Goal: Book appointment/travel/reservation

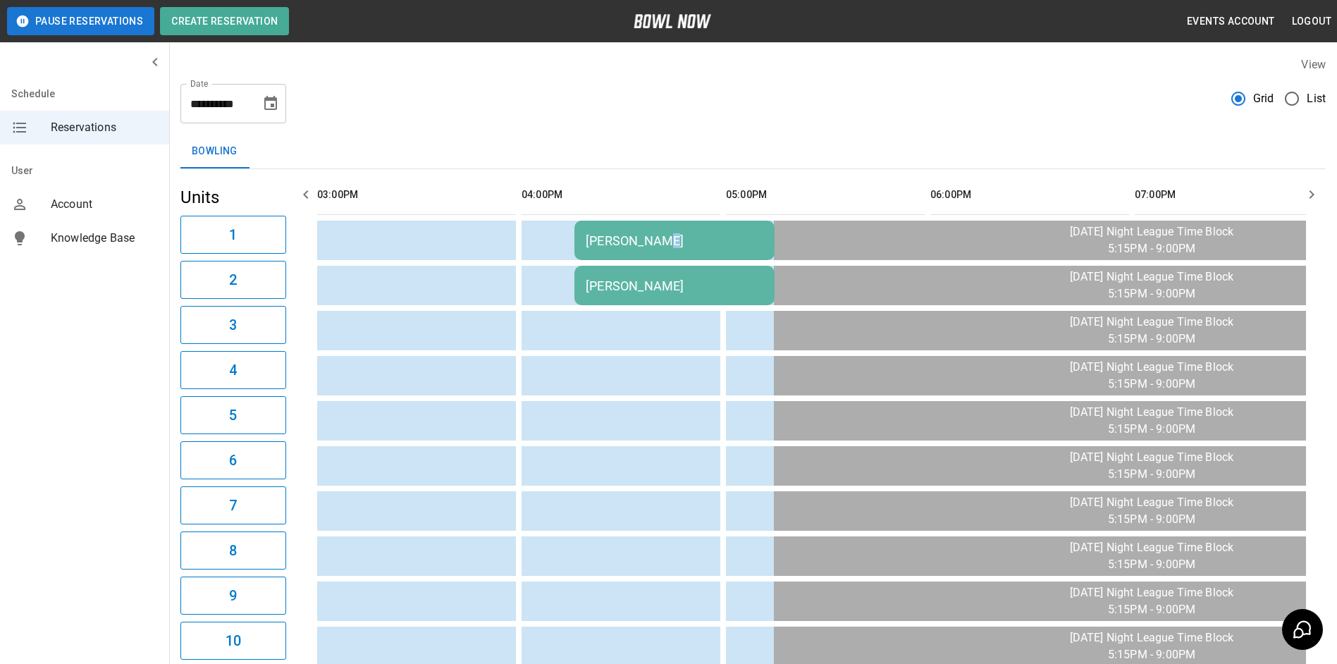
click at [659, 244] on div "[PERSON_NAME]" at bounding box center [675, 240] width 178 height 15
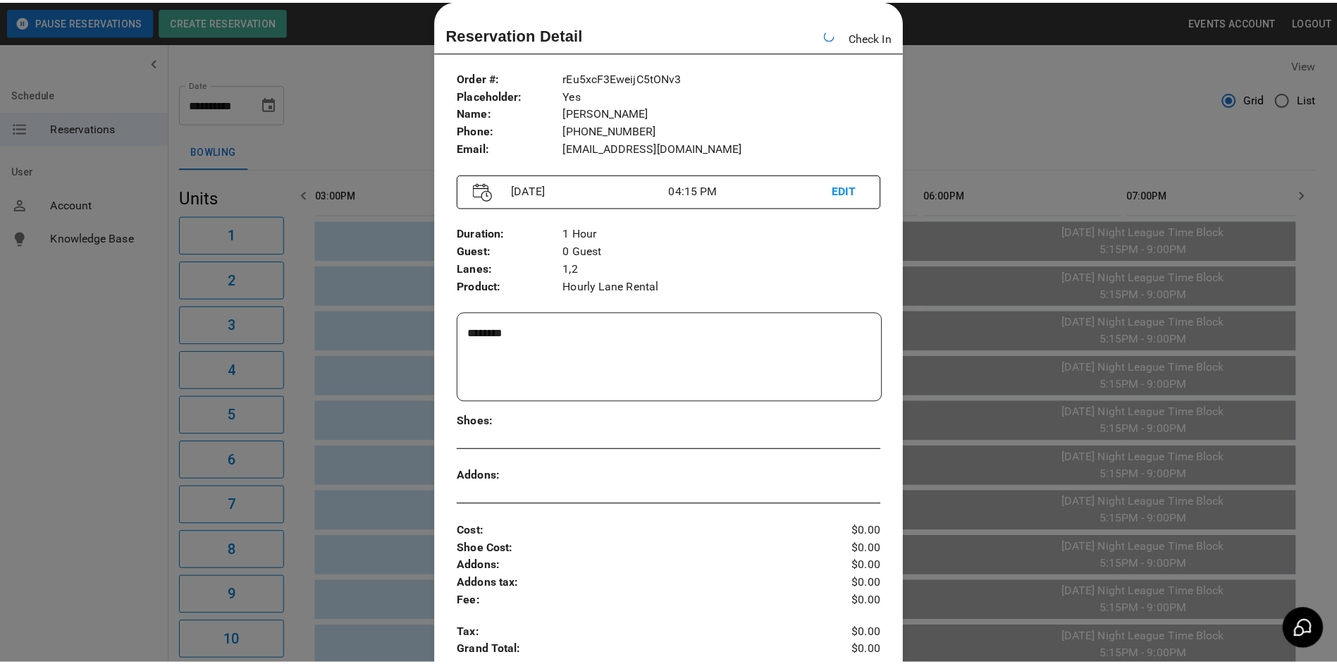
scroll to position [0, 204]
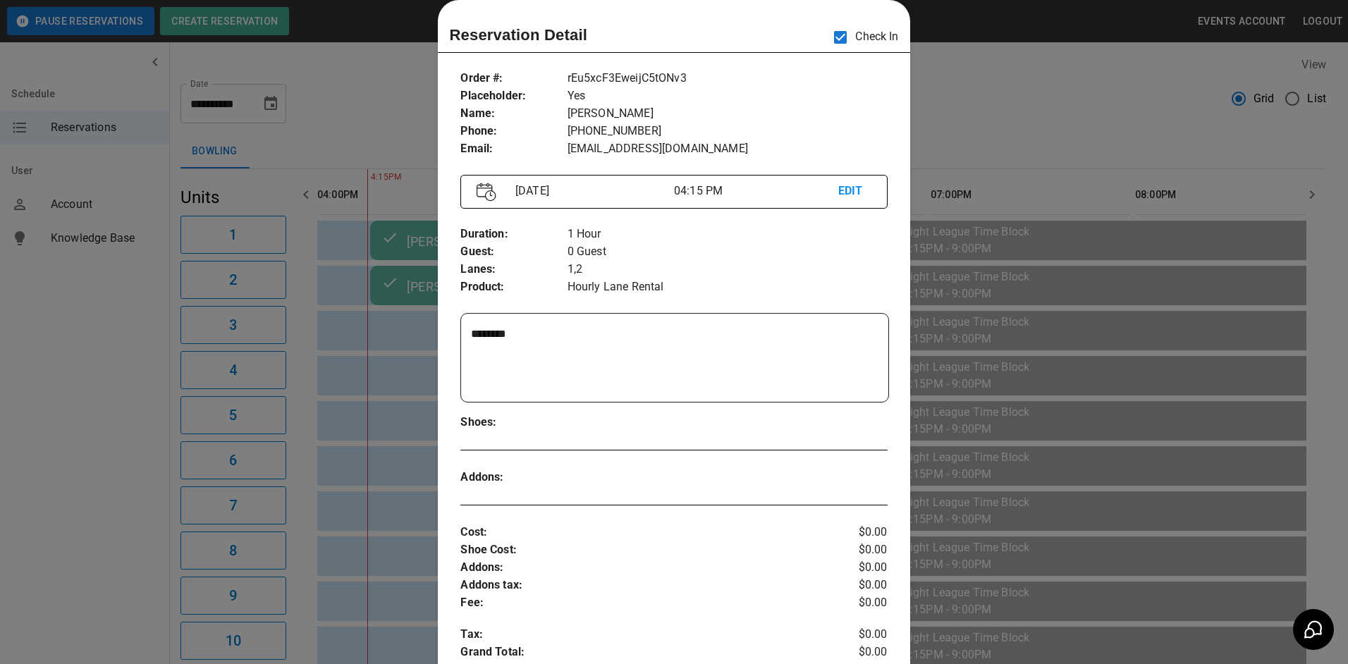
drag, startPoint x: 367, startPoint y: 135, endPoint x: 367, endPoint y: 126, distance: 9.2
click at [367, 131] on div at bounding box center [674, 332] width 1348 height 664
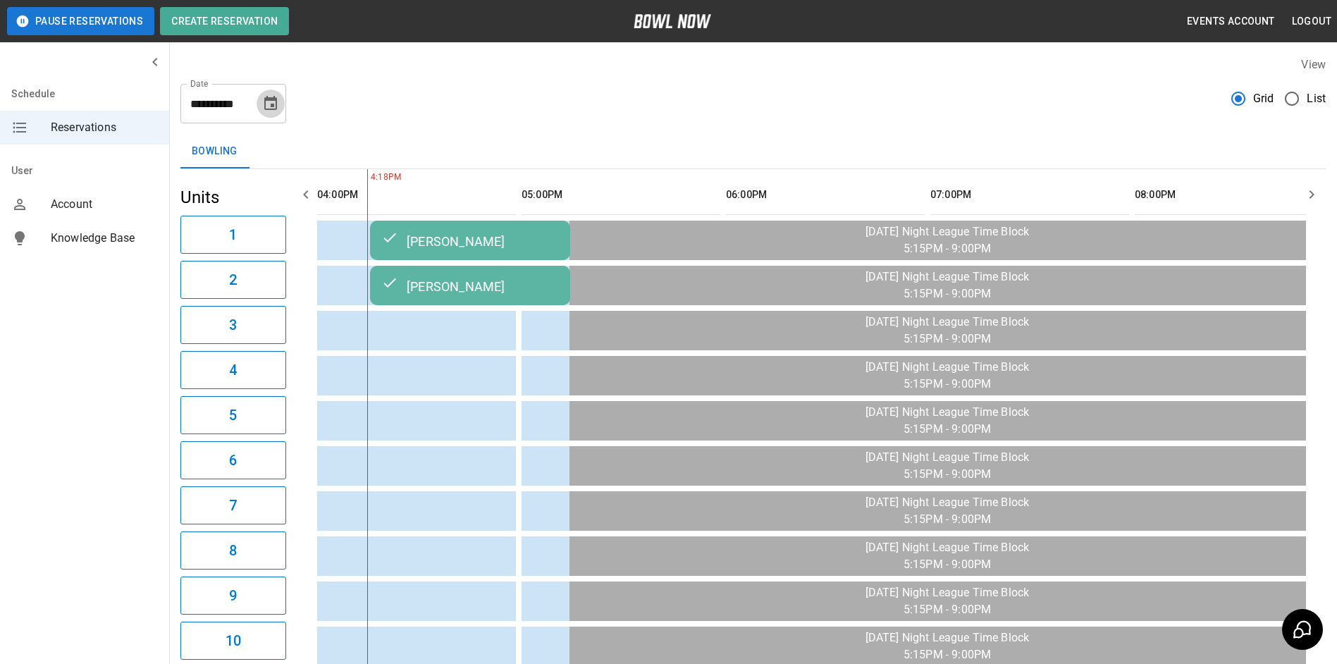
click at [273, 106] on icon "Choose date, selected date is Sep 11, 2025" at bounding box center [270, 103] width 13 height 14
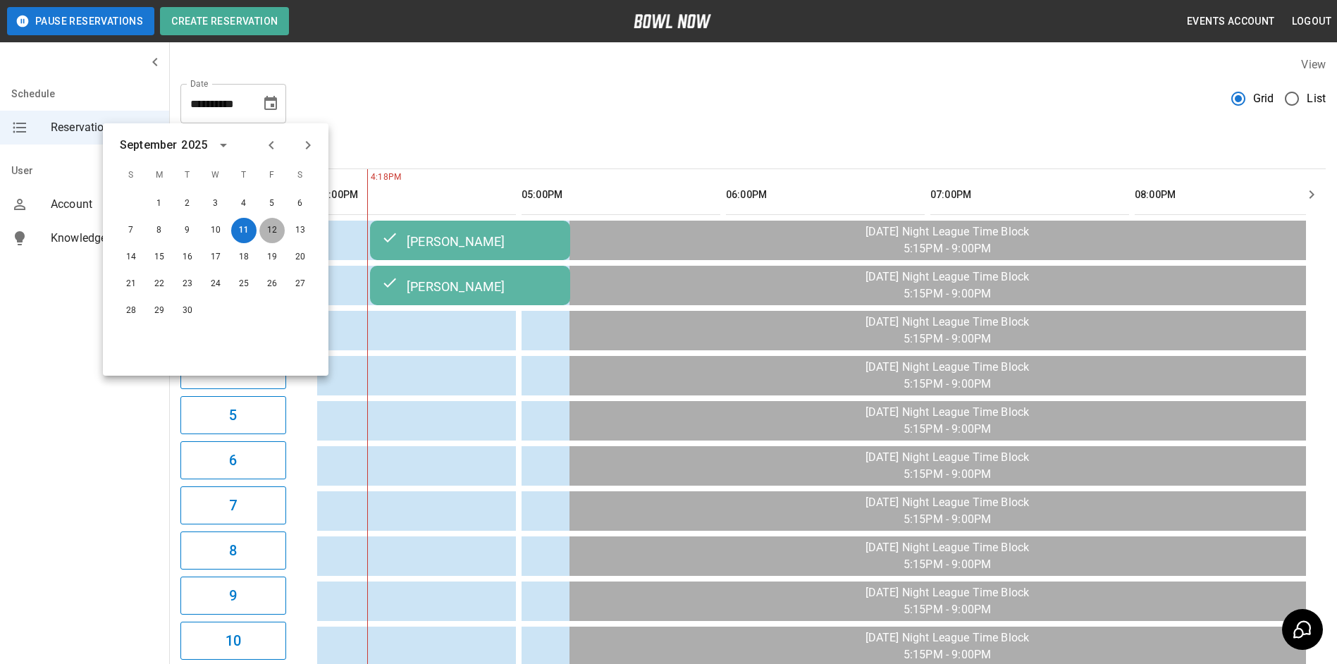
click at [267, 225] on button "12" at bounding box center [271, 230] width 25 height 25
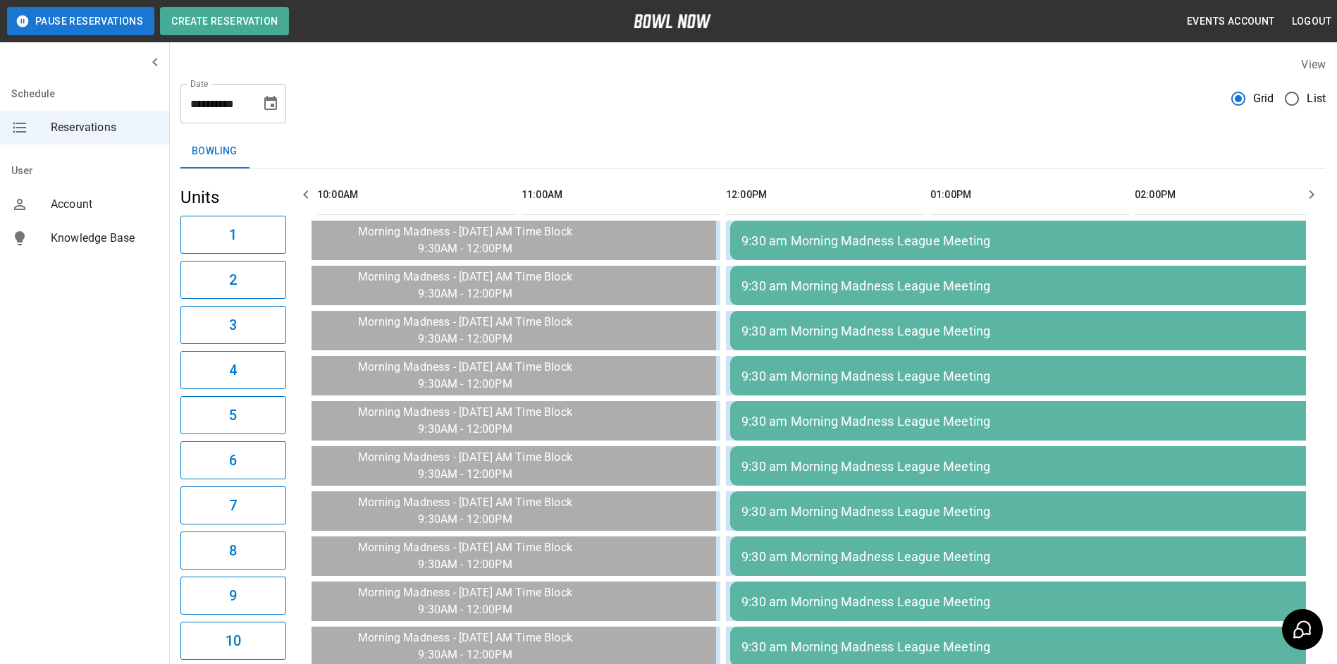
scroll to position [0, 1431]
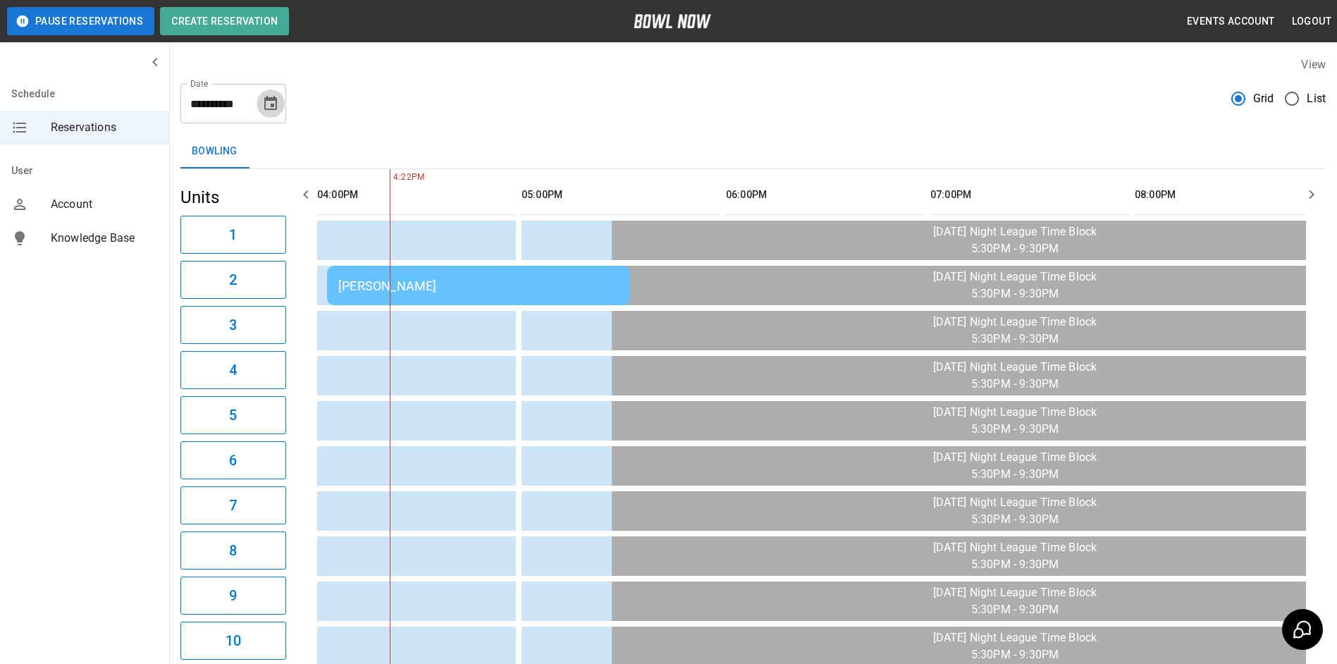
click at [272, 116] on button "Choose date, selected date is Sep 12, 2025" at bounding box center [271, 104] width 28 height 28
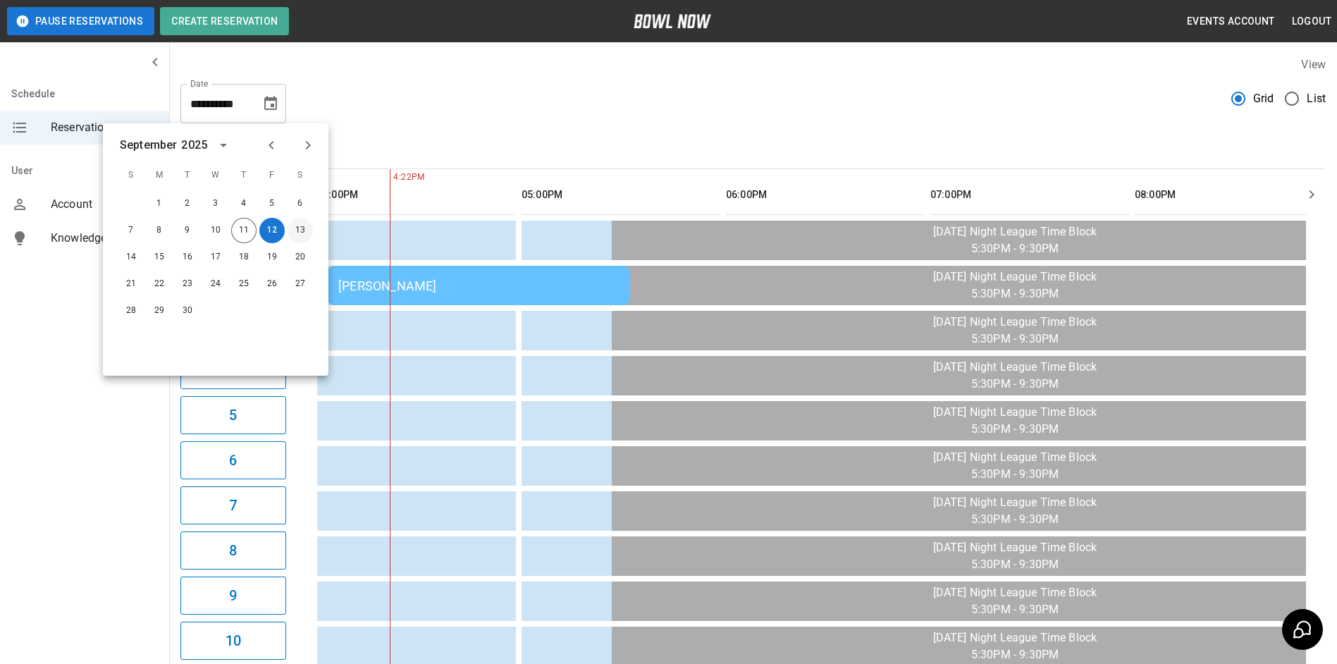
click at [298, 223] on button "13" at bounding box center [300, 230] width 25 height 25
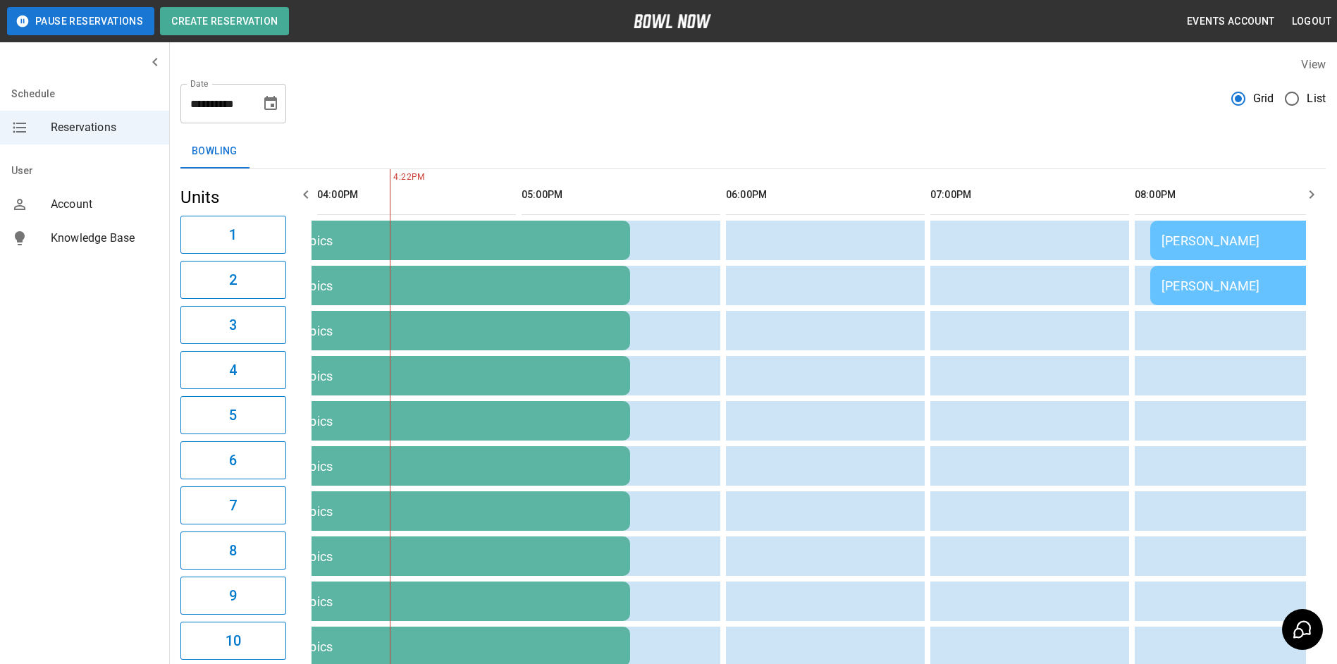
click at [309, 189] on icon "button" at bounding box center [305, 194] width 17 height 17
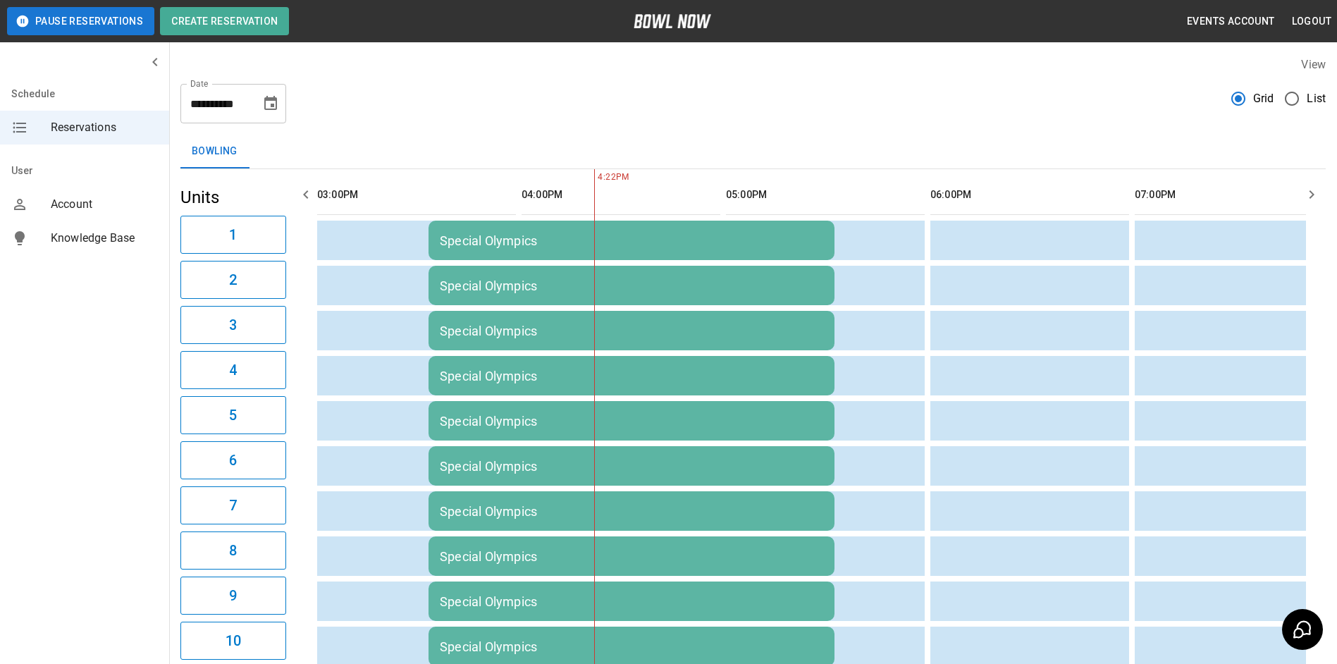
click at [309, 189] on icon "button" at bounding box center [305, 194] width 17 height 17
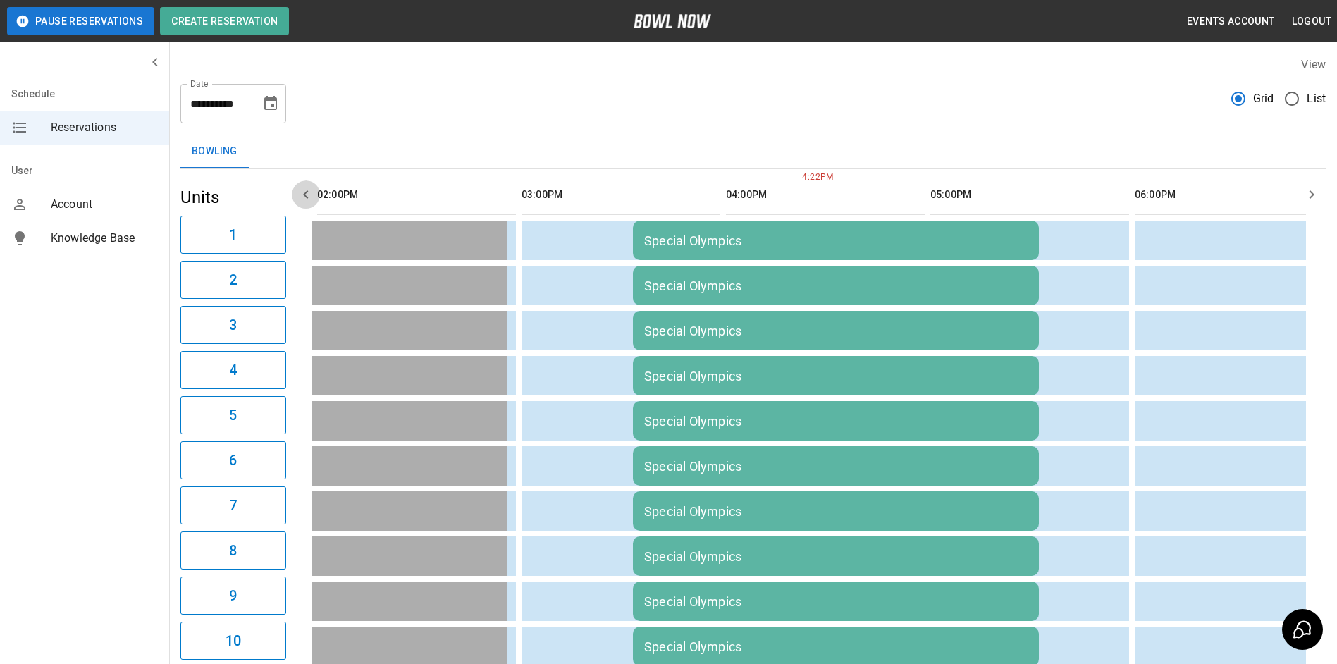
click at [309, 189] on icon "button" at bounding box center [305, 194] width 17 height 17
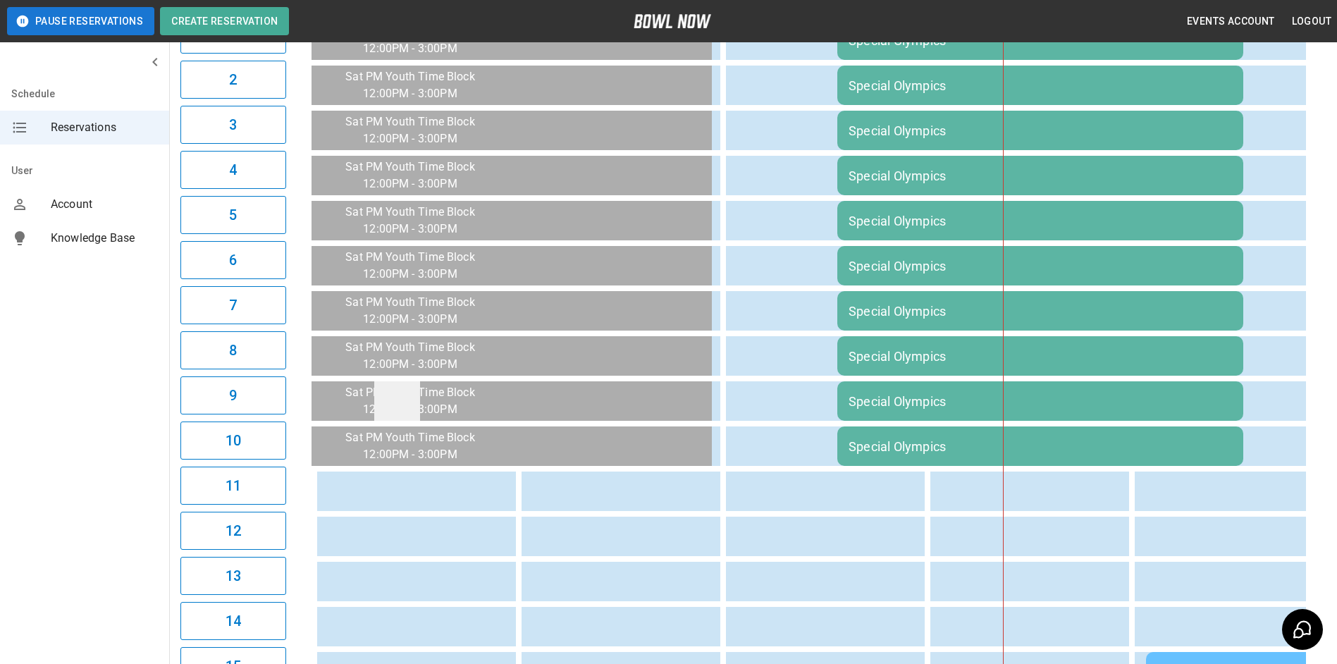
scroll to position [0, 0]
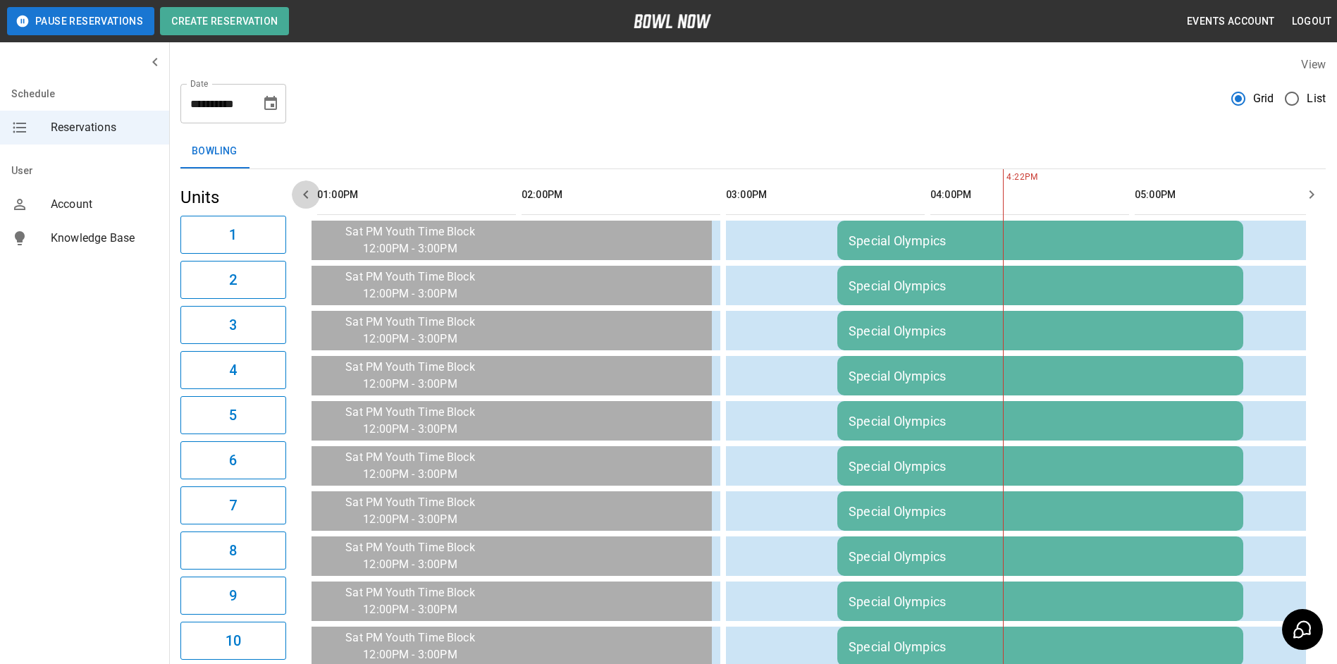
click at [309, 195] on icon "button" at bounding box center [305, 194] width 17 height 17
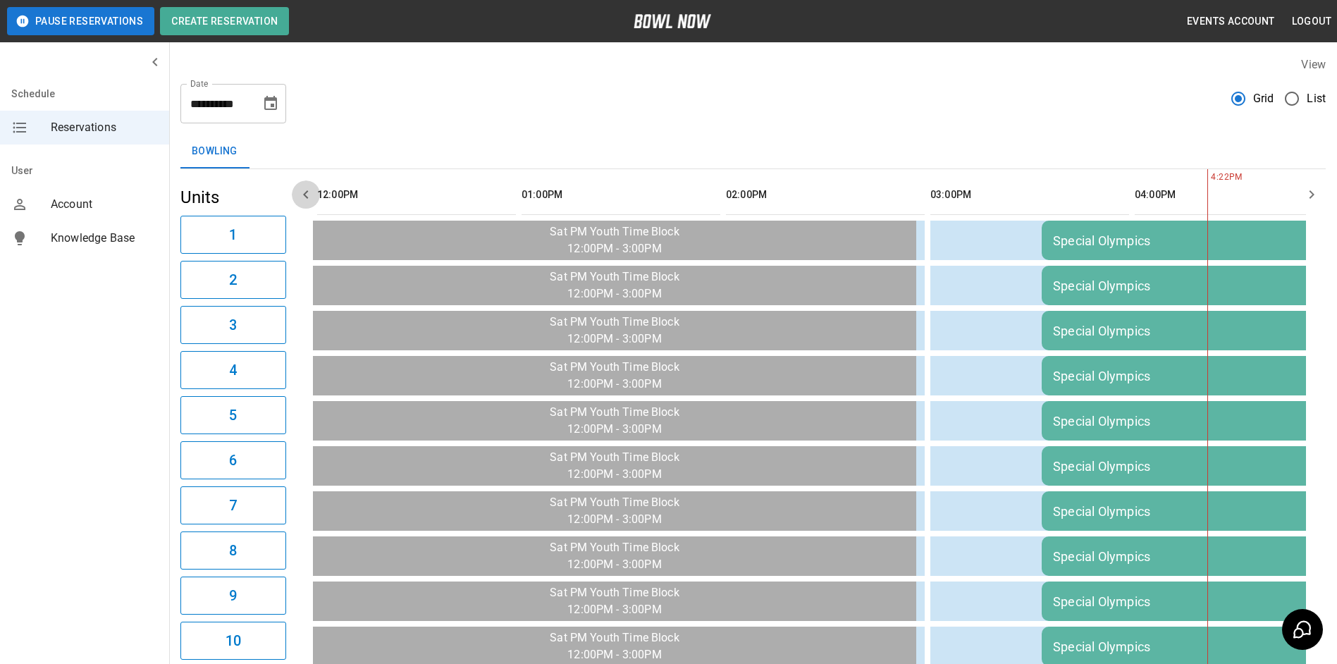
click at [309, 195] on icon "button" at bounding box center [305, 194] width 17 height 17
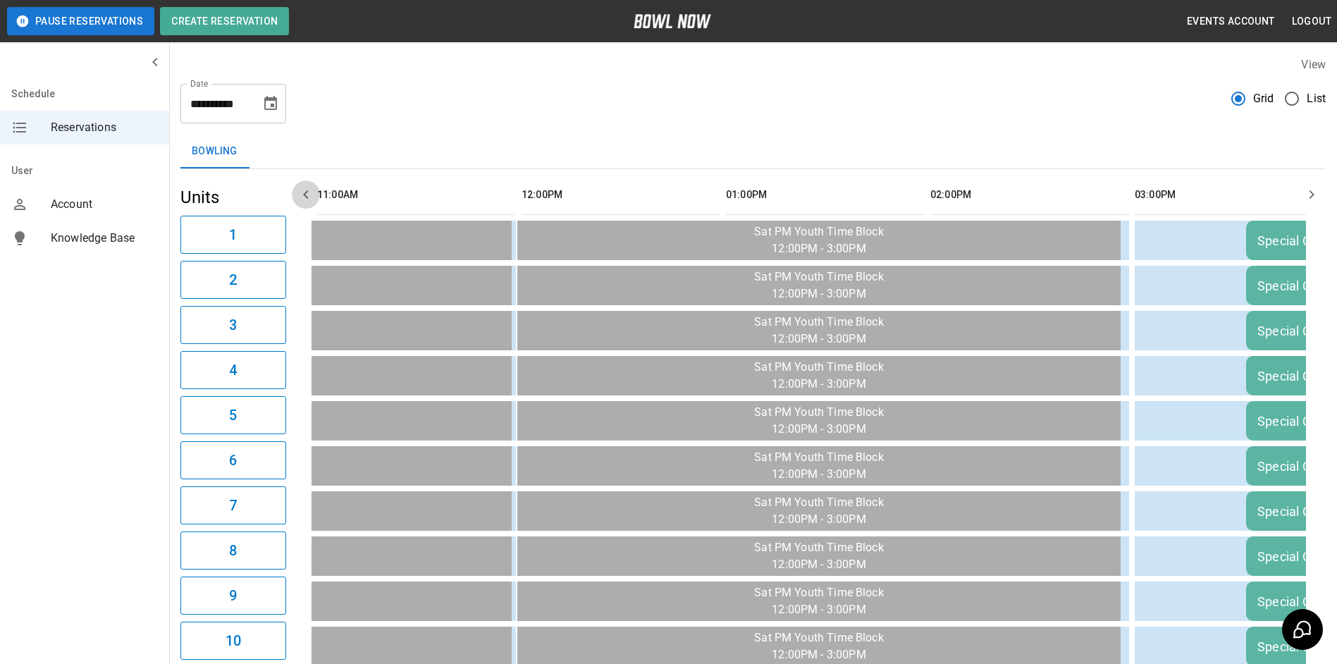
click at [309, 195] on icon "button" at bounding box center [305, 194] width 17 height 17
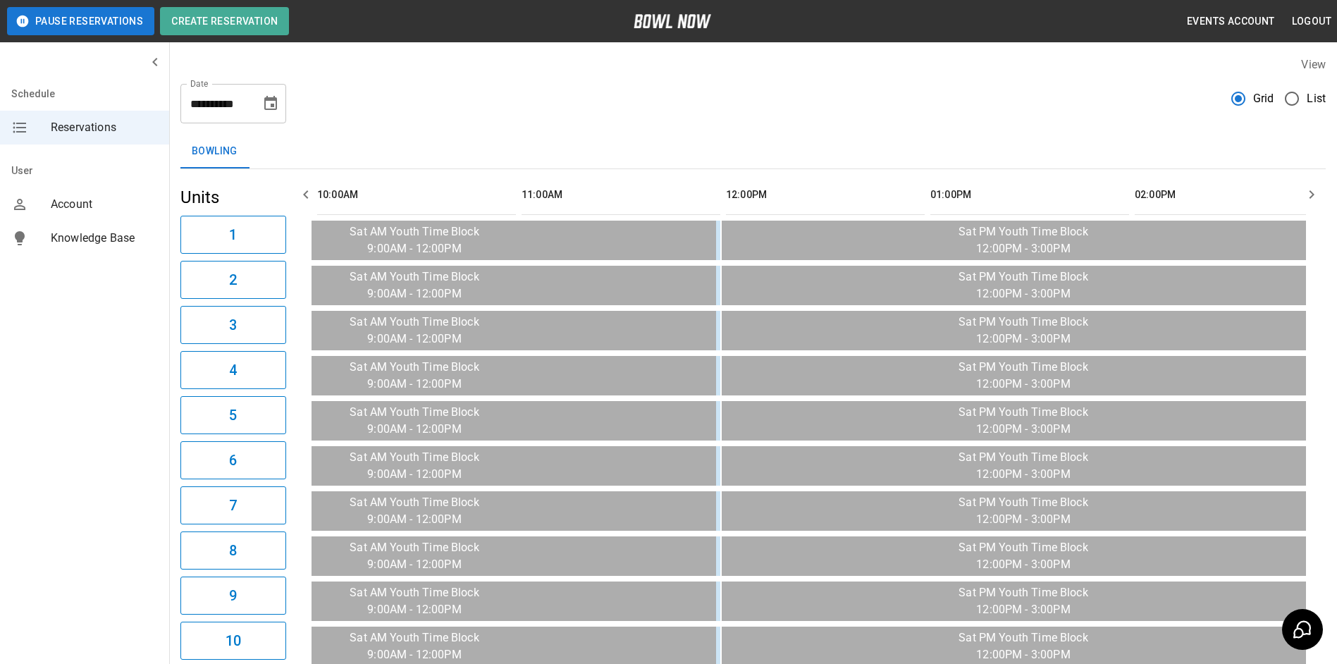
click at [309, 195] on icon "button" at bounding box center [305, 194] width 17 height 17
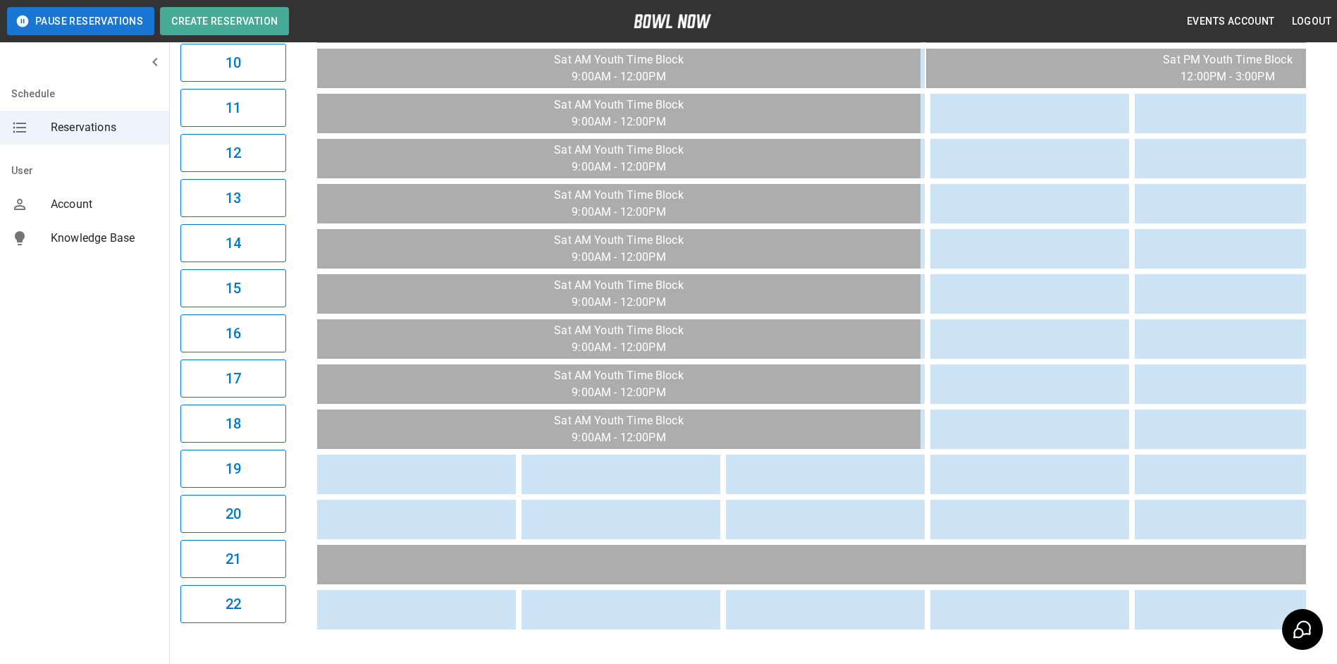
scroll to position [647, 0]
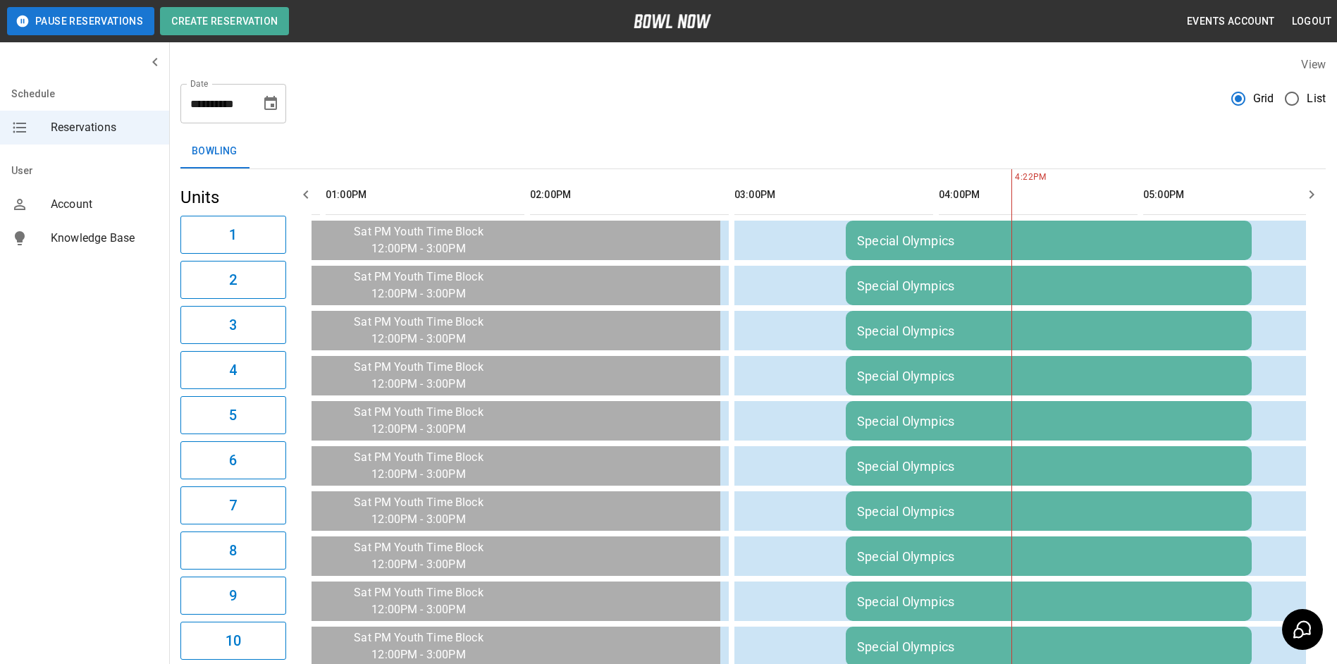
click at [1310, 190] on icon "button" at bounding box center [1311, 194] width 17 height 17
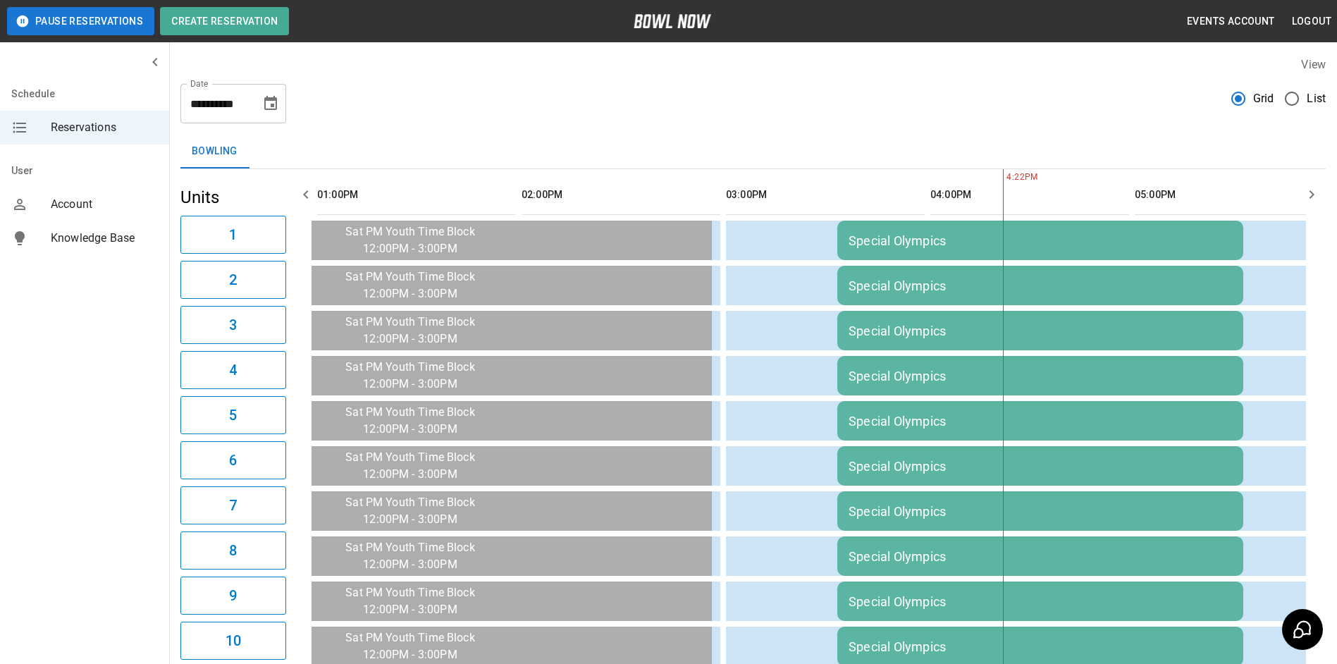
click at [1310, 190] on icon "button" at bounding box center [1311, 194] width 17 height 17
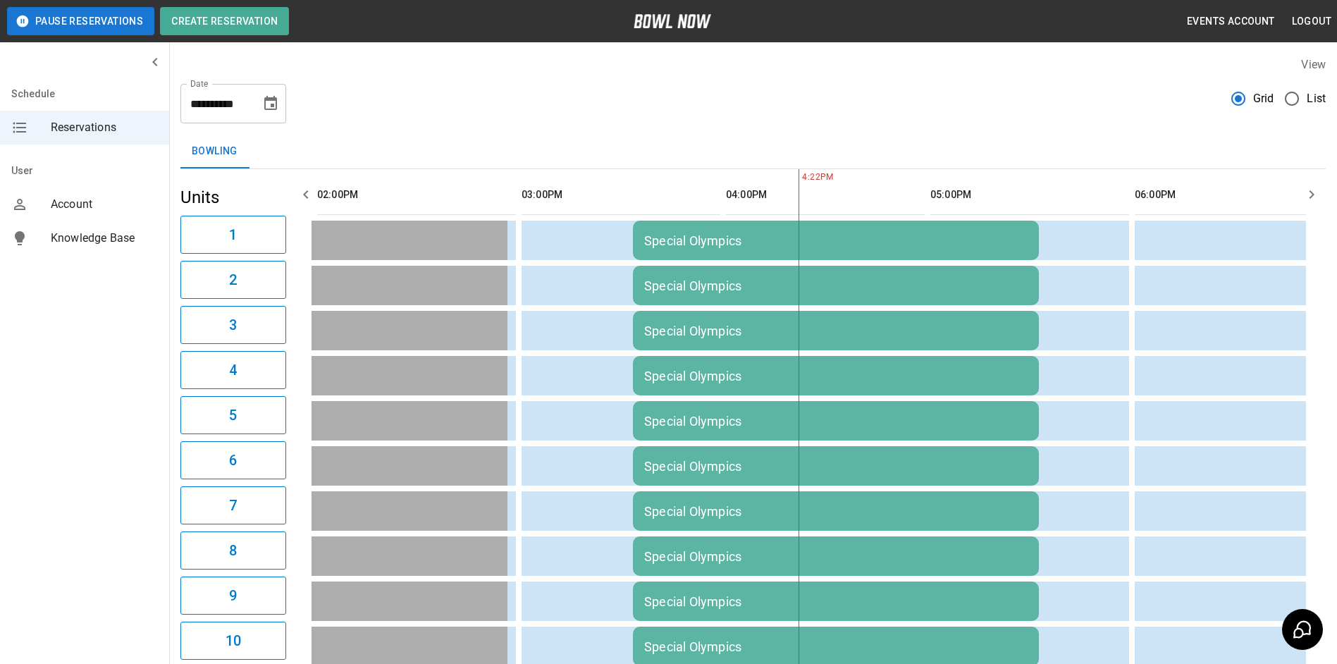
click at [1310, 190] on icon "button" at bounding box center [1311, 194] width 17 height 17
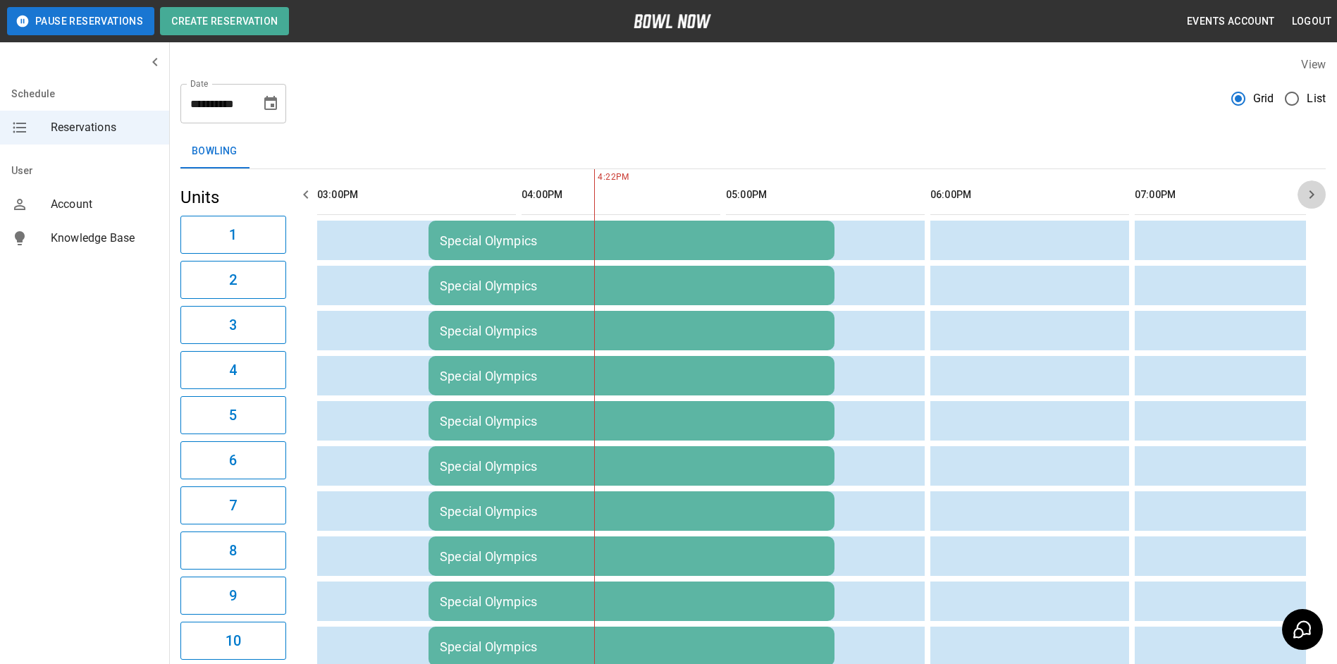
click at [1310, 190] on icon "button" at bounding box center [1311, 194] width 17 height 17
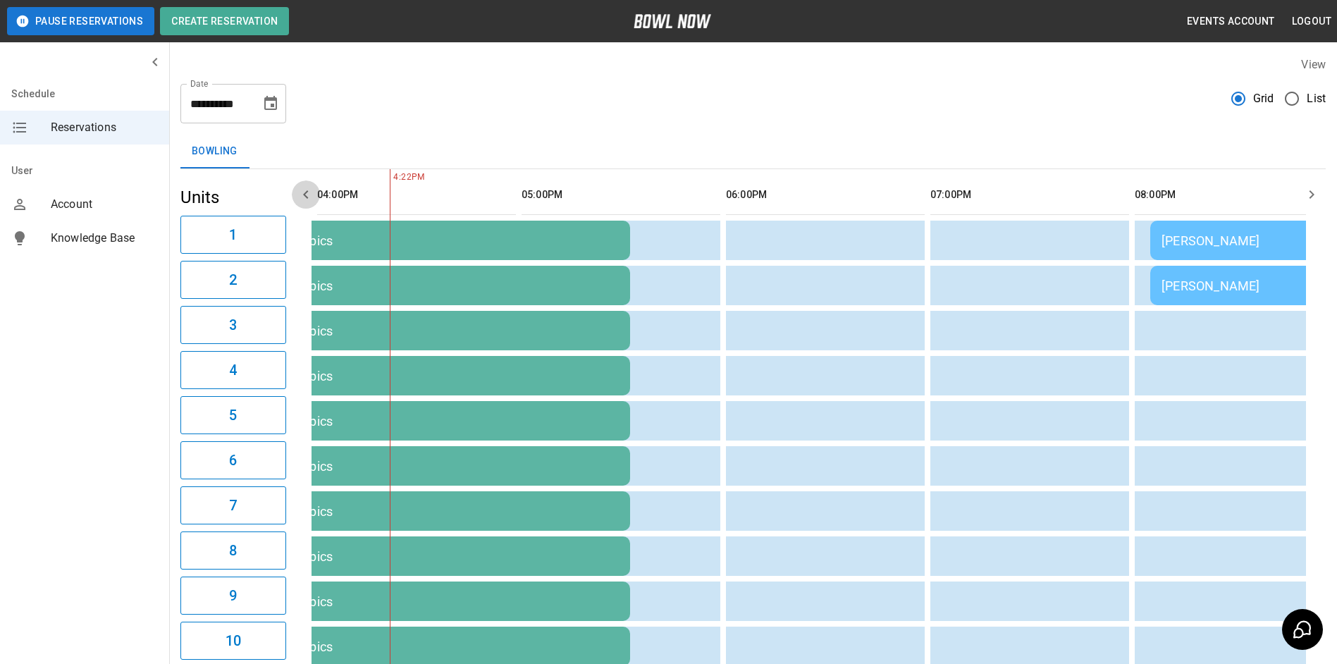
click at [308, 198] on icon "button" at bounding box center [305, 194] width 5 height 8
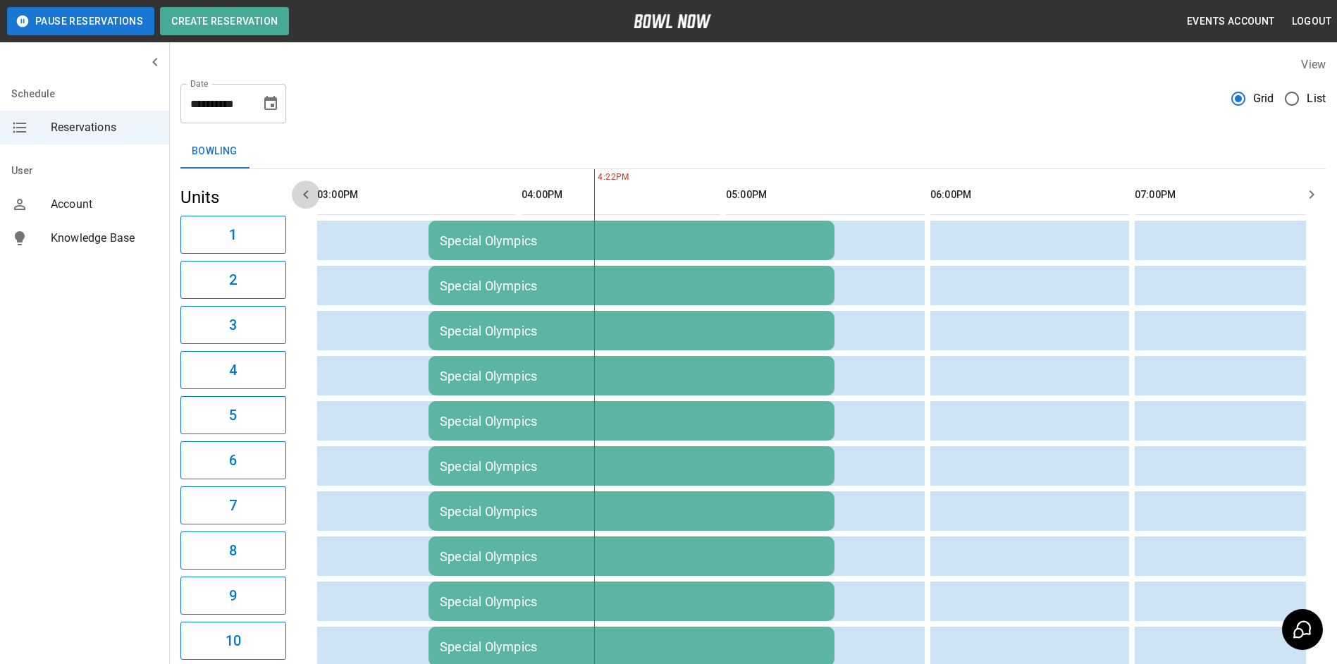
click at [308, 198] on icon "button" at bounding box center [305, 194] width 5 height 8
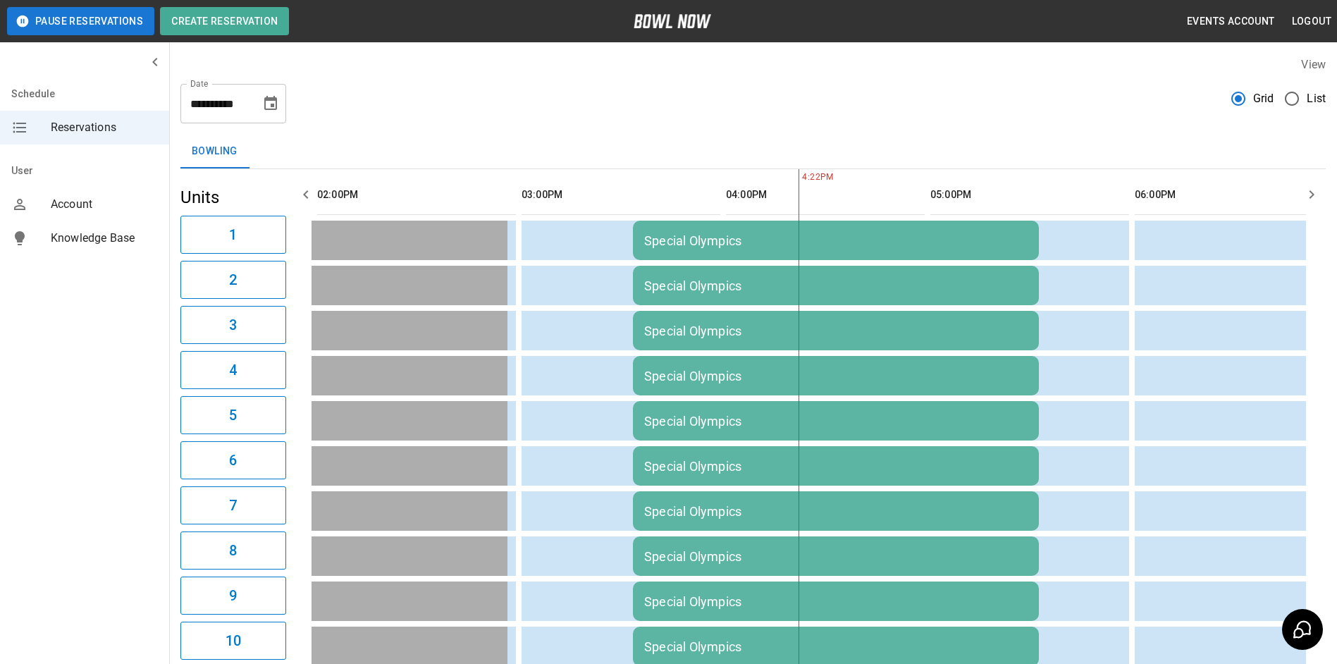
click at [308, 198] on icon "button" at bounding box center [305, 194] width 5 height 8
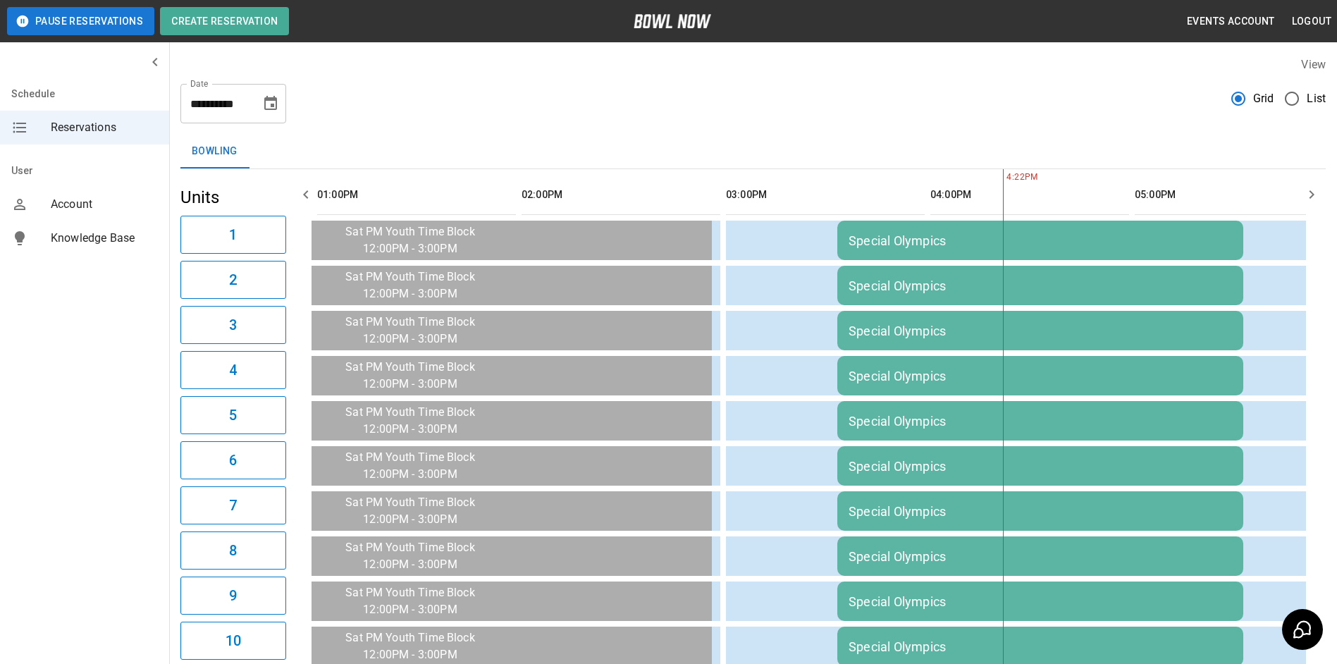
click at [851, 252] on td "Special Olympics" at bounding box center [1040, 240] width 406 height 39
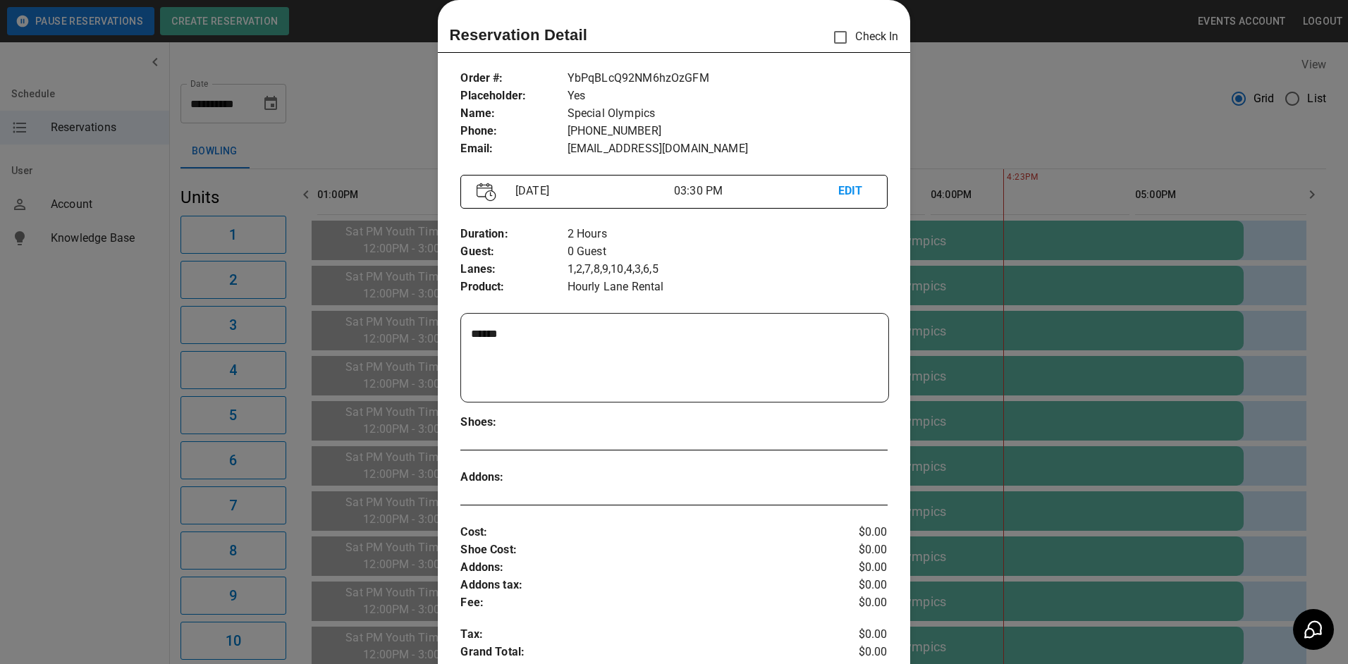
click at [960, 102] on div at bounding box center [674, 332] width 1348 height 664
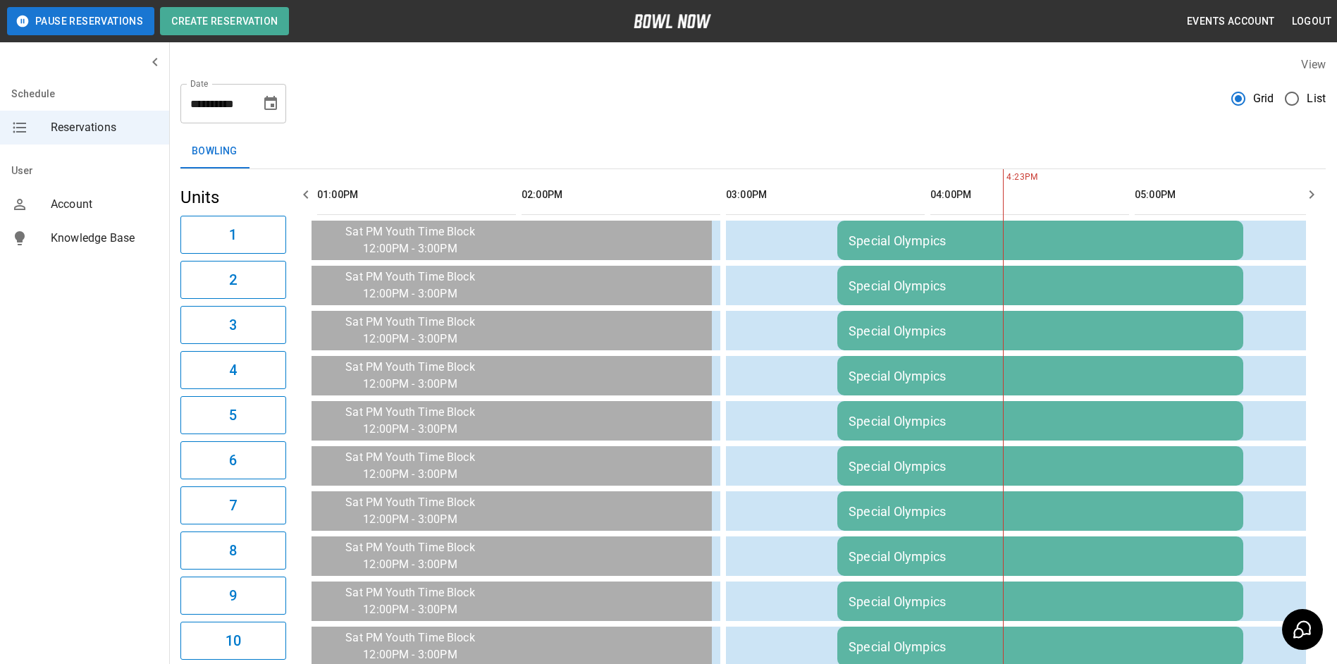
click at [927, 233] on div "Special Olympics" at bounding box center [1040, 240] width 383 height 15
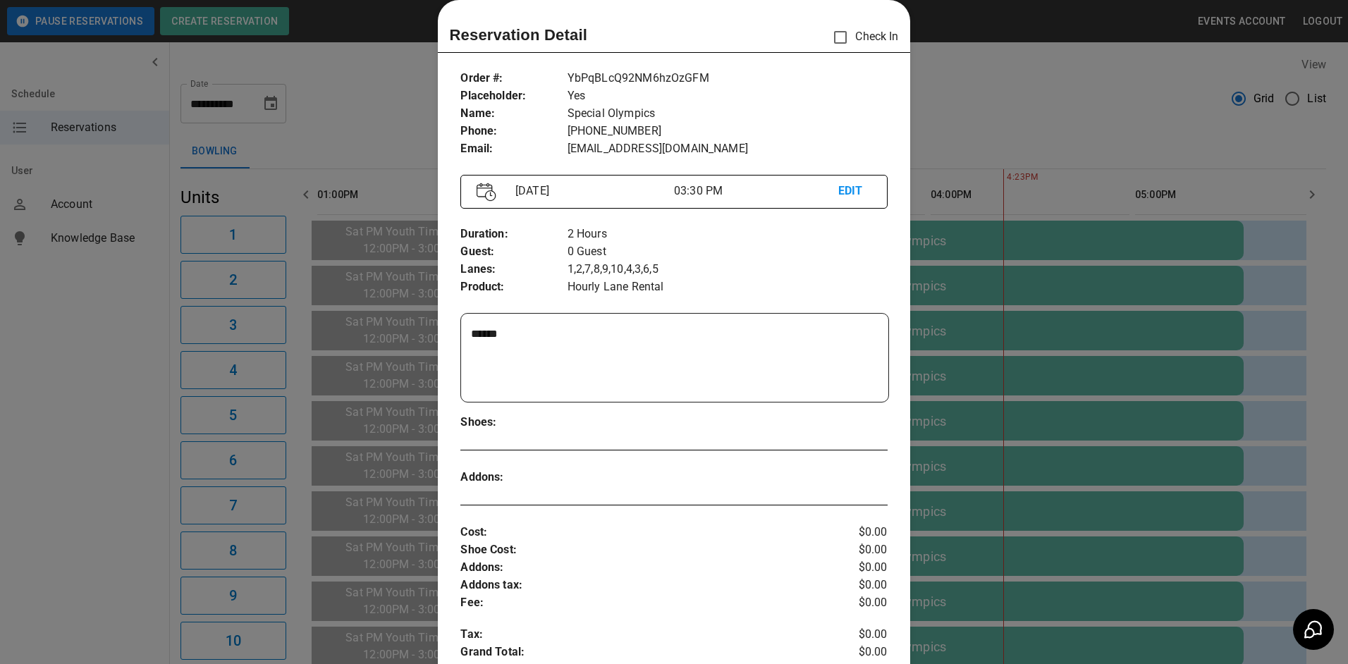
click at [949, 116] on div at bounding box center [674, 332] width 1348 height 664
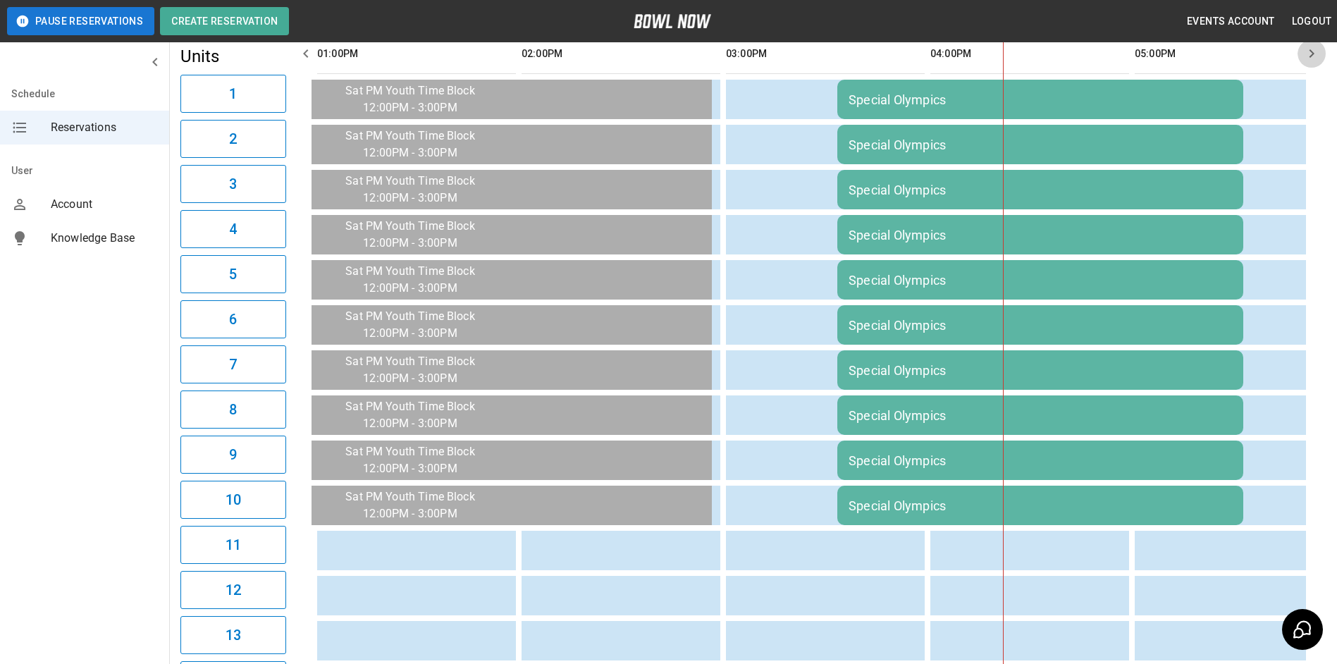
click at [1309, 56] on icon "button" at bounding box center [1311, 53] width 17 height 17
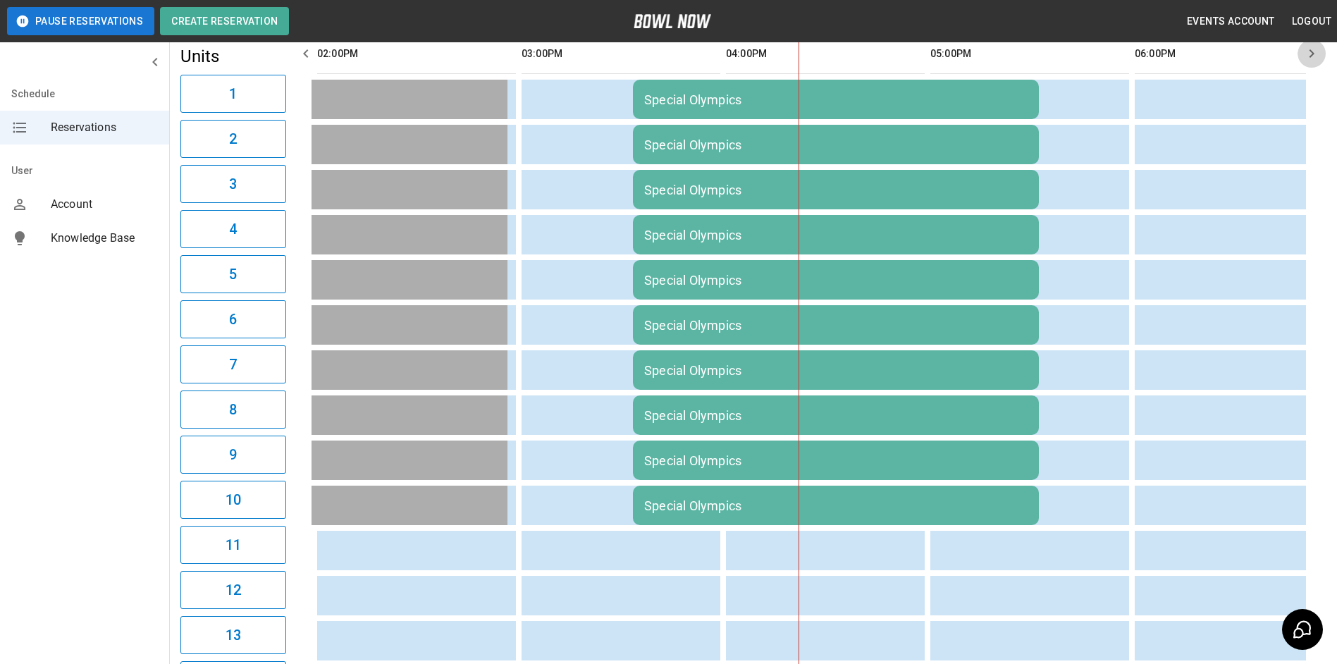
click at [1309, 56] on icon "button" at bounding box center [1311, 53] width 17 height 17
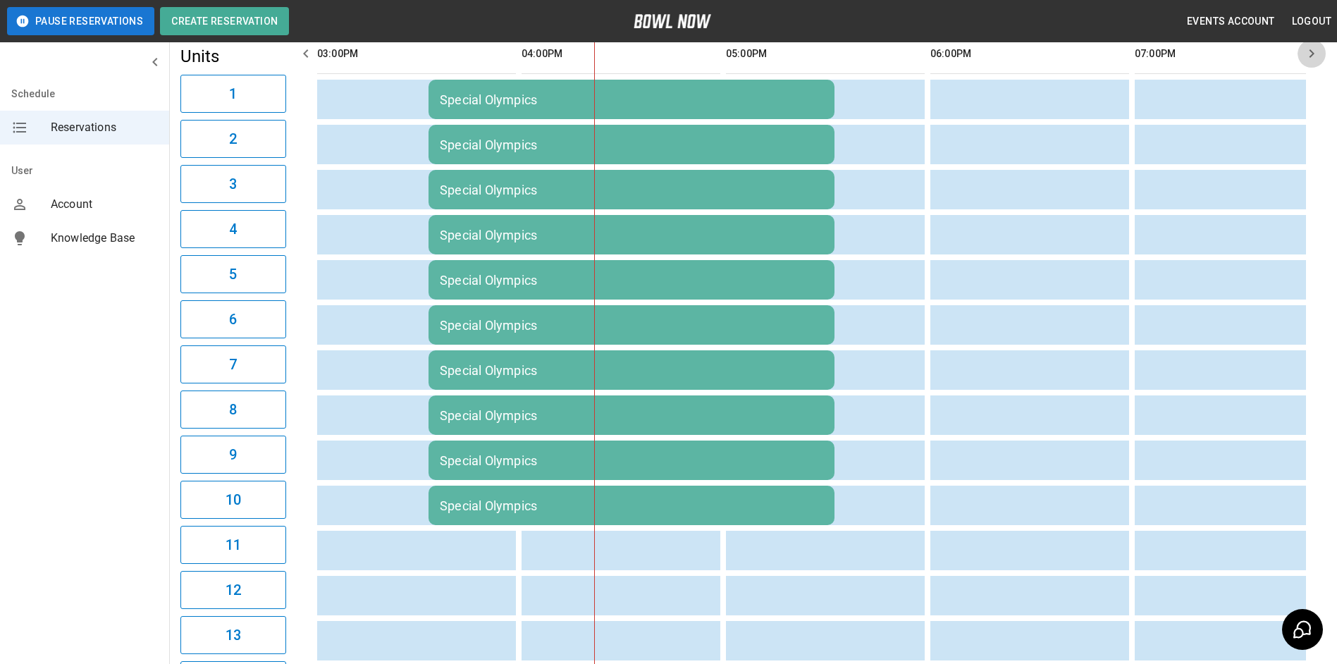
click at [1309, 56] on icon "button" at bounding box center [1311, 53] width 17 height 17
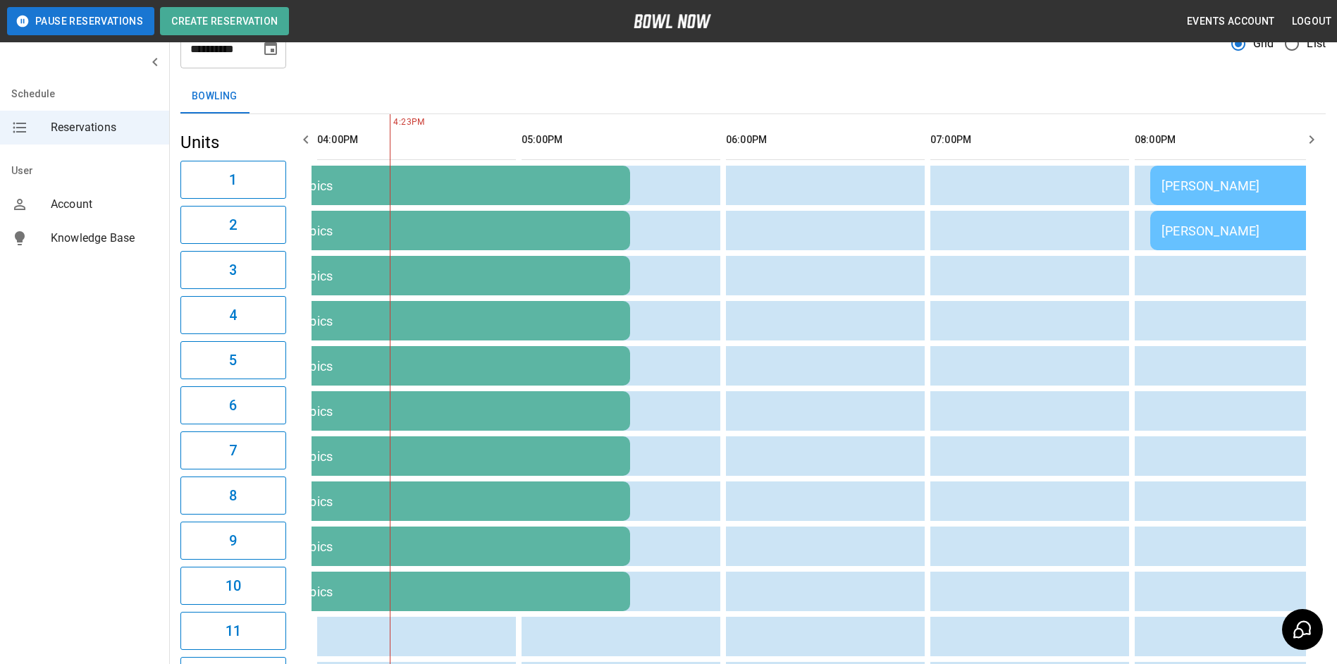
scroll to position [0, 0]
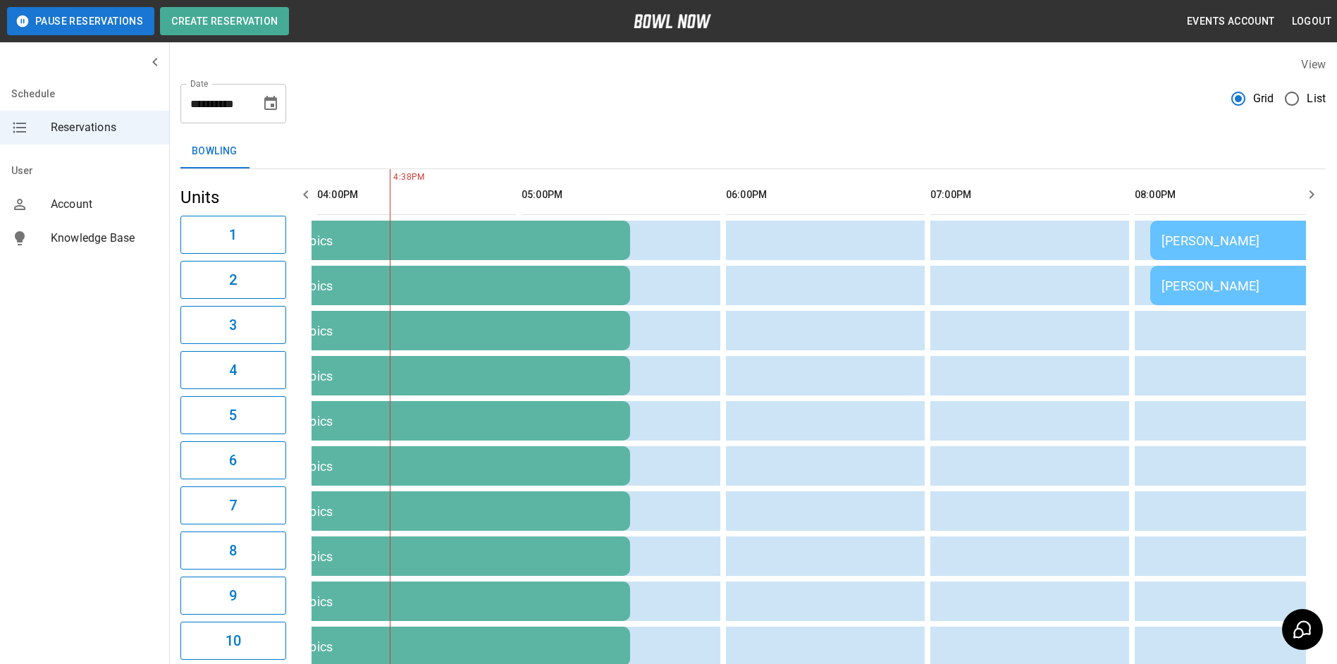
click at [263, 106] on icon "Choose date, selected date is Sep 13, 2025" at bounding box center [270, 103] width 17 height 17
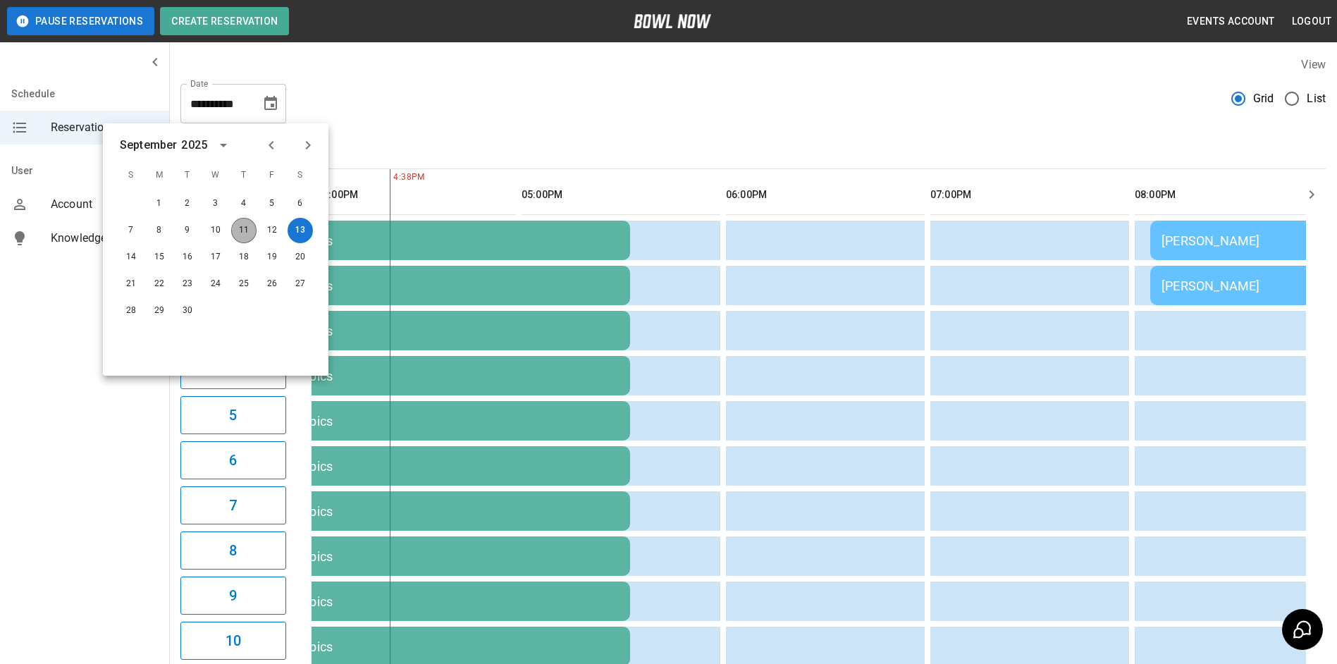
click at [245, 235] on button "11" at bounding box center [243, 230] width 25 height 25
type input "**********"
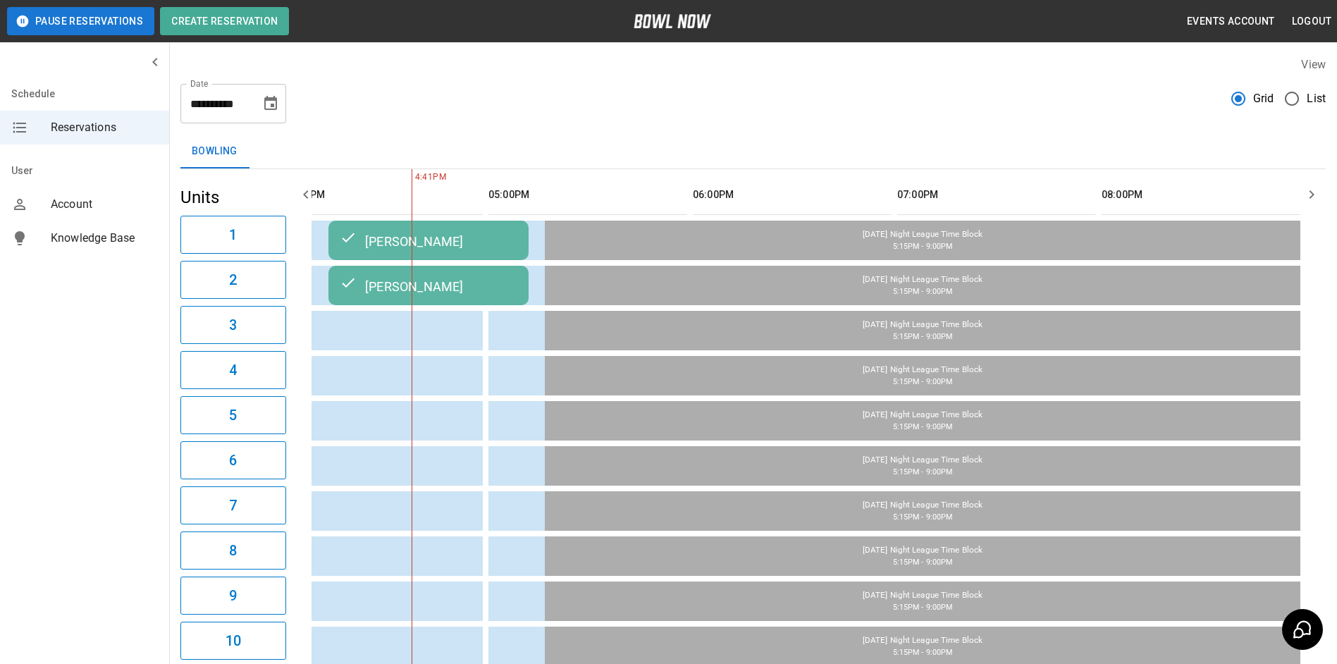
scroll to position [0, 204]
